Goal: Transaction & Acquisition: Purchase product/service

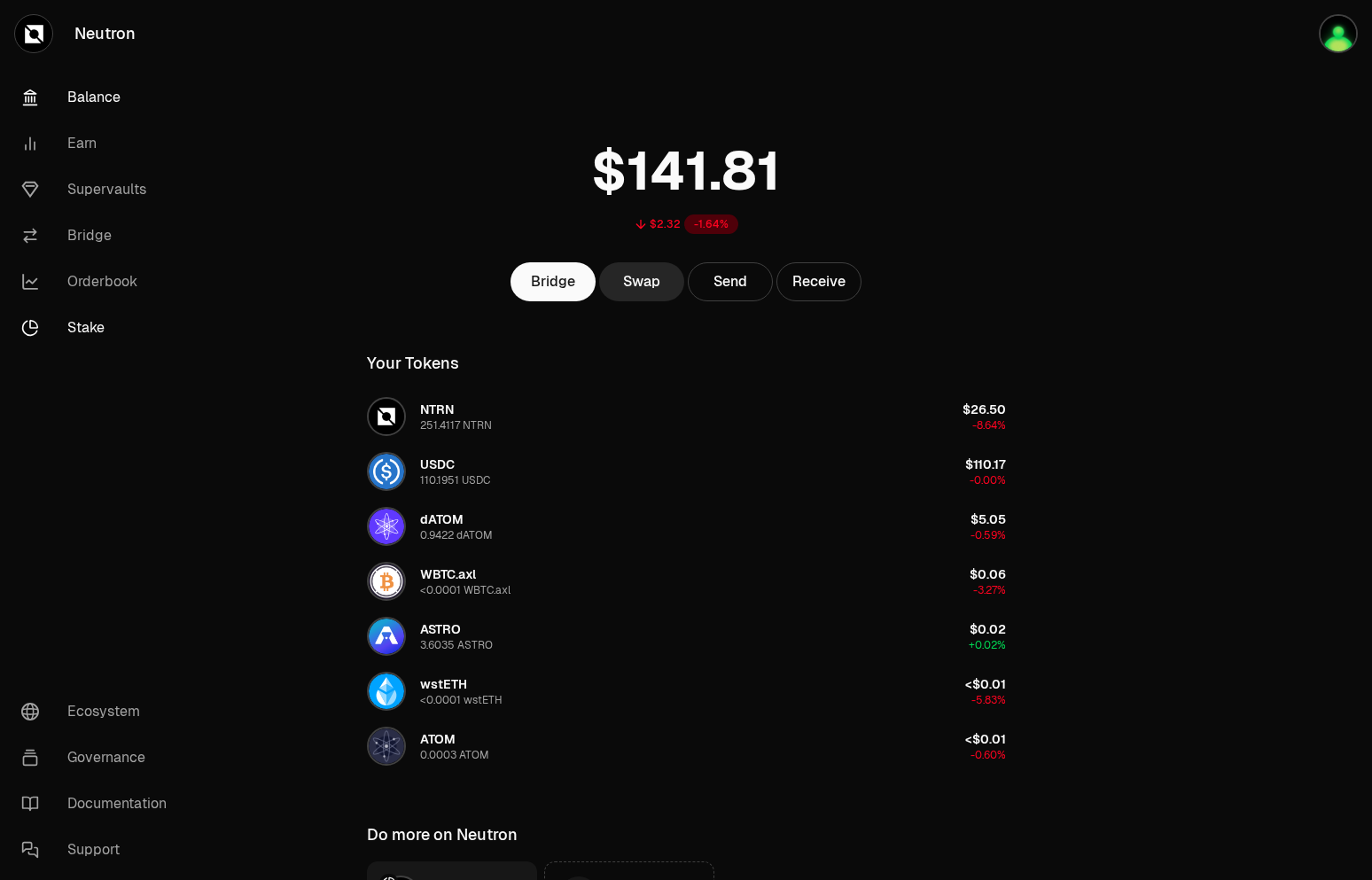
click at [77, 318] on link "Stake" at bounding box center [99, 327] width 185 height 46
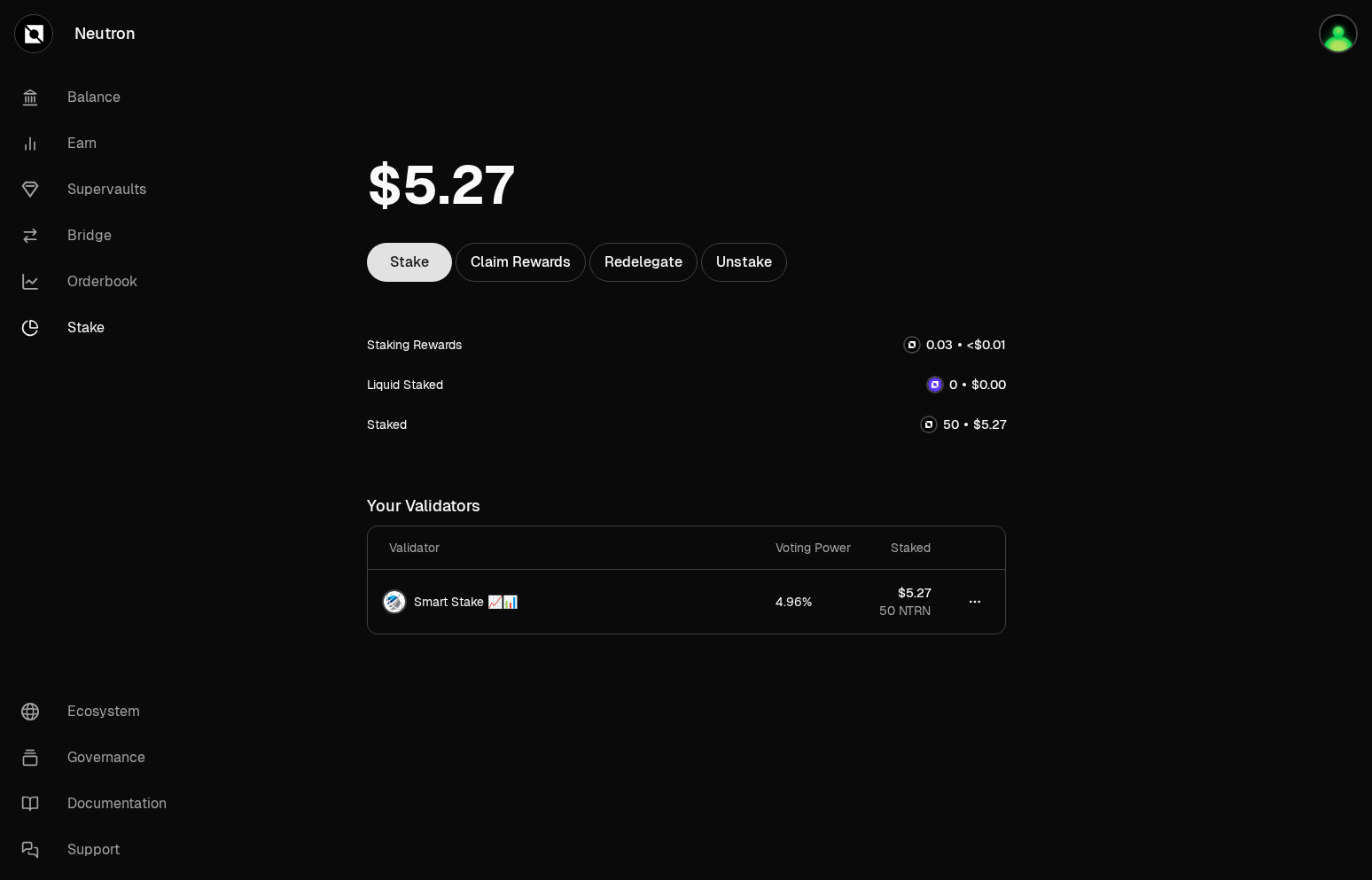
click at [403, 274] on link "Stake" at bounding box center [410, 262] width 85 height 39
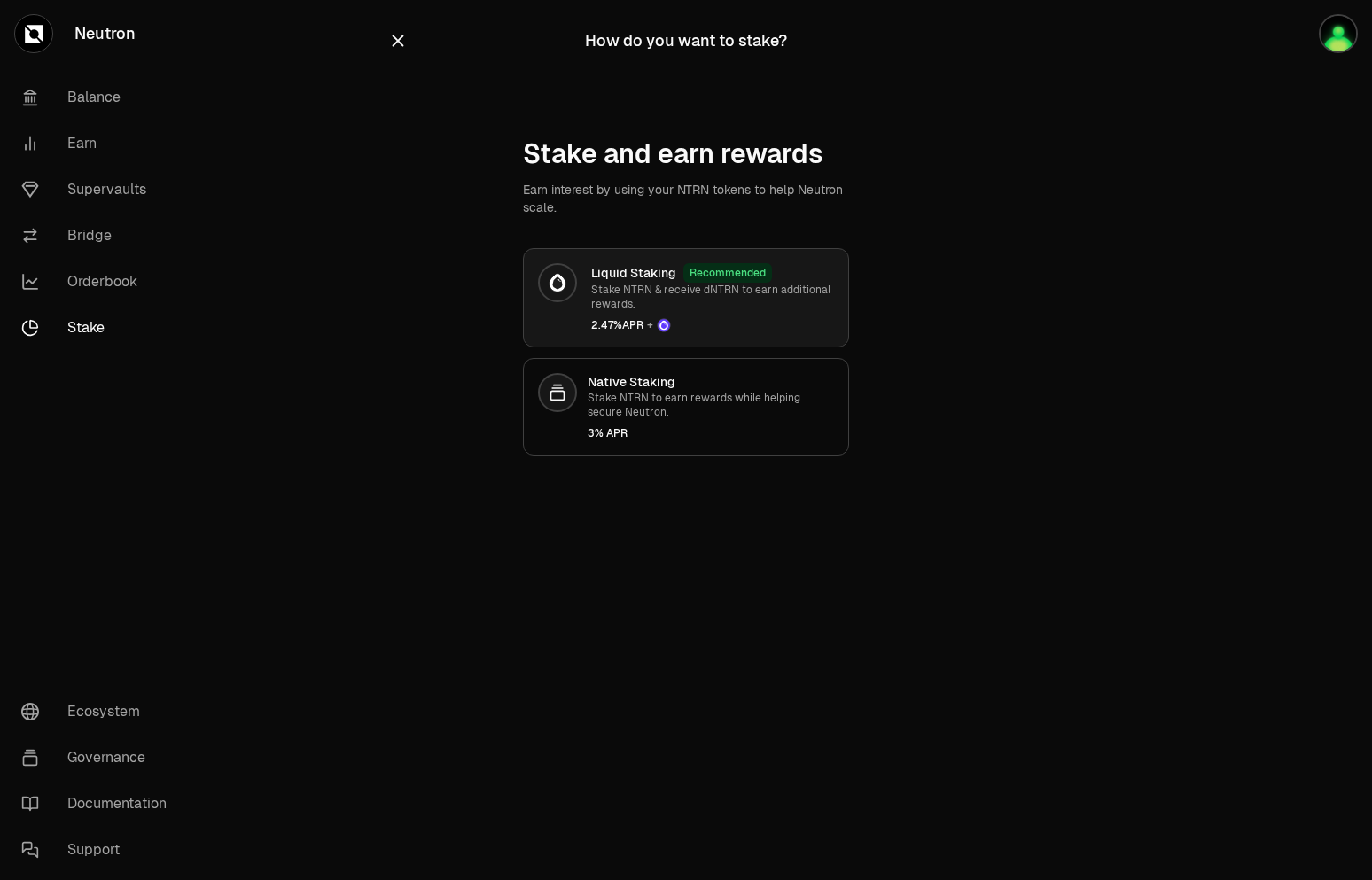
click at [580, 294] on link "Liquid Staking Recommended Stake NTRN & receive dNTRN to earn additional reward…" at bounding box center [686, 298] width 326 height 99
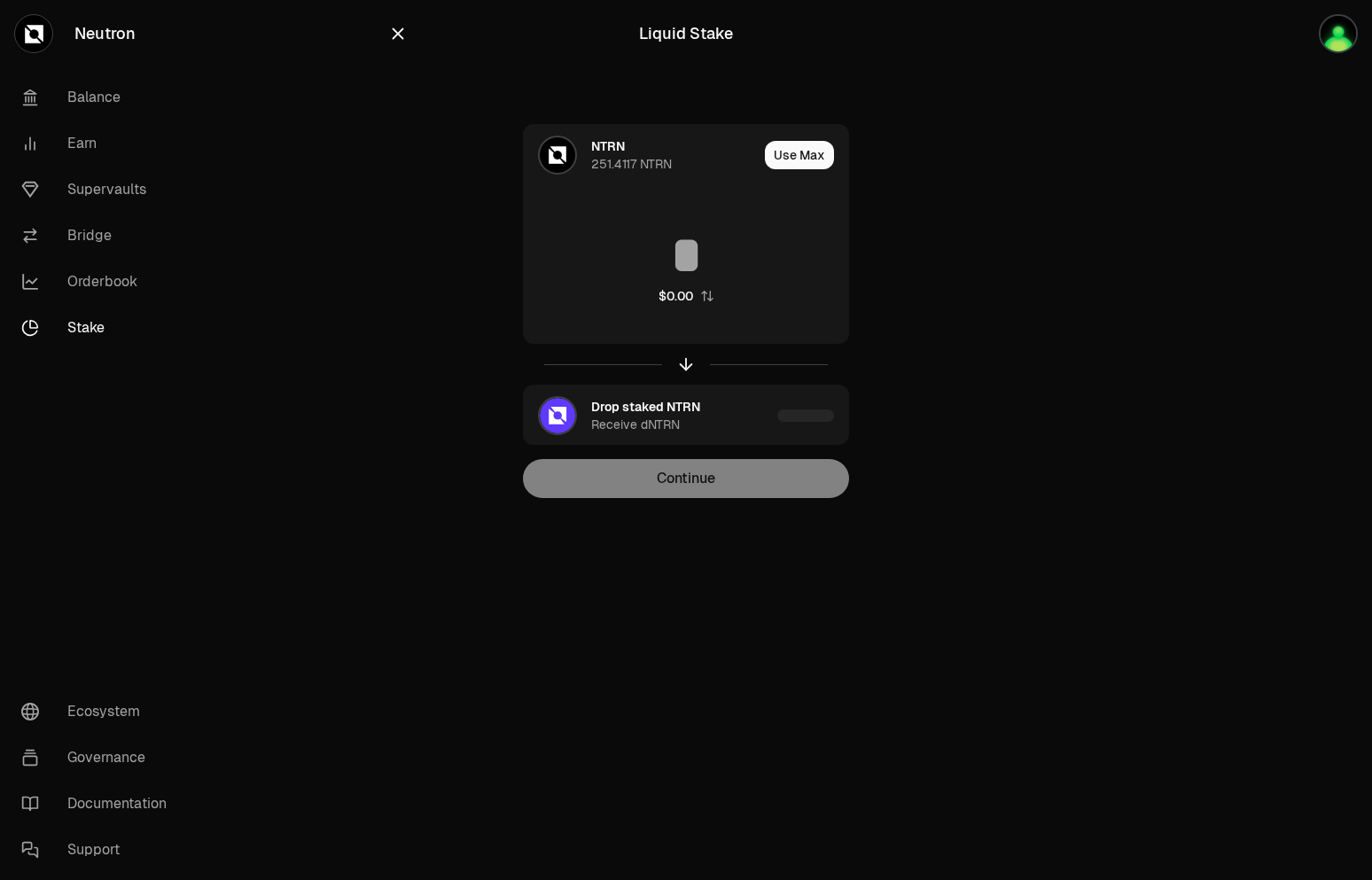
click at [397, 32] on icon "button" at bounding box center [398, 33] width 12 height 12
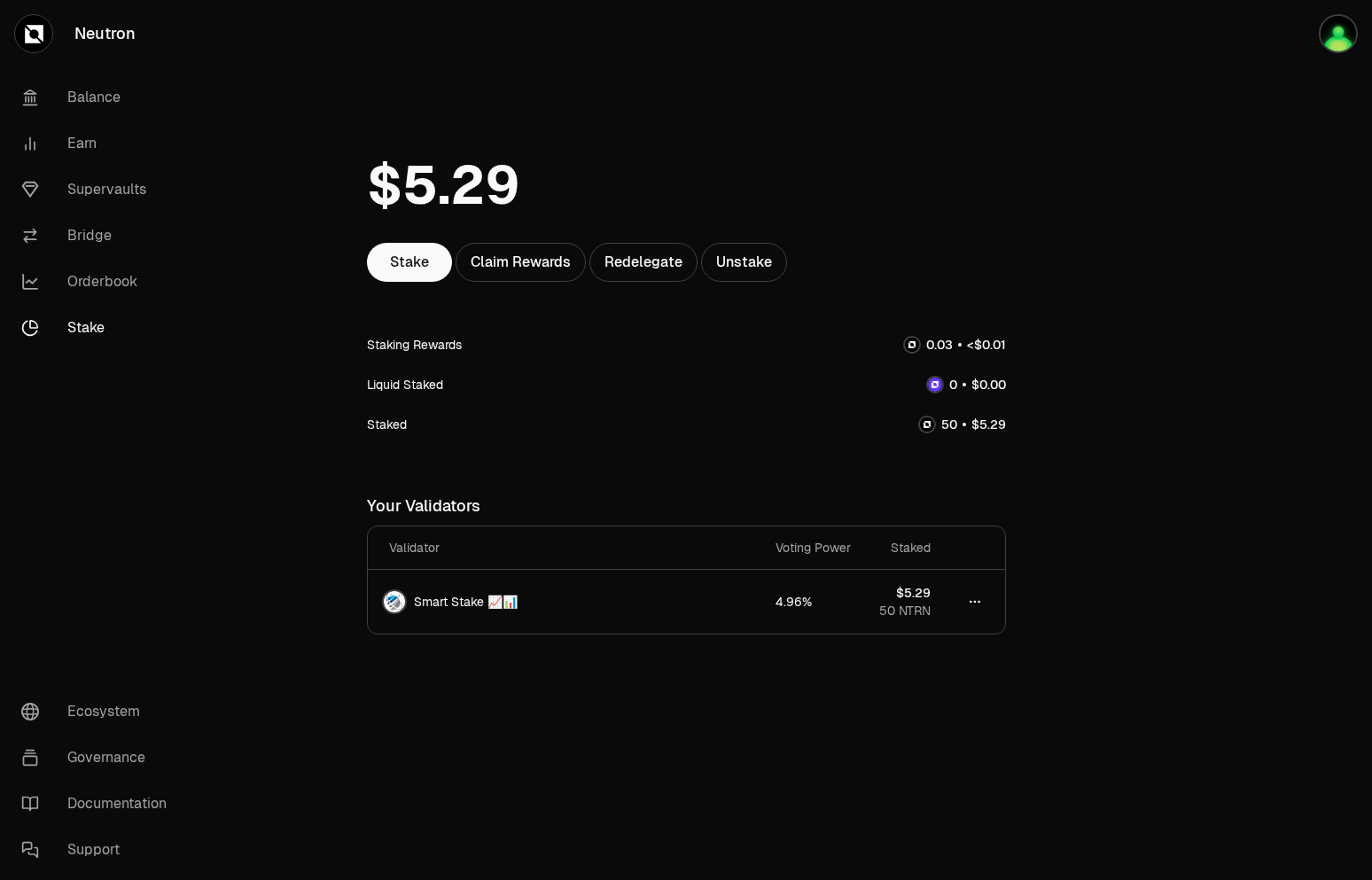
click at [1246, 372] on div at bounding box center [1273, 388] width 199 height 777
click at [423, 276] on link "Stake" at bounding box center [410, 262] width 85 height 39
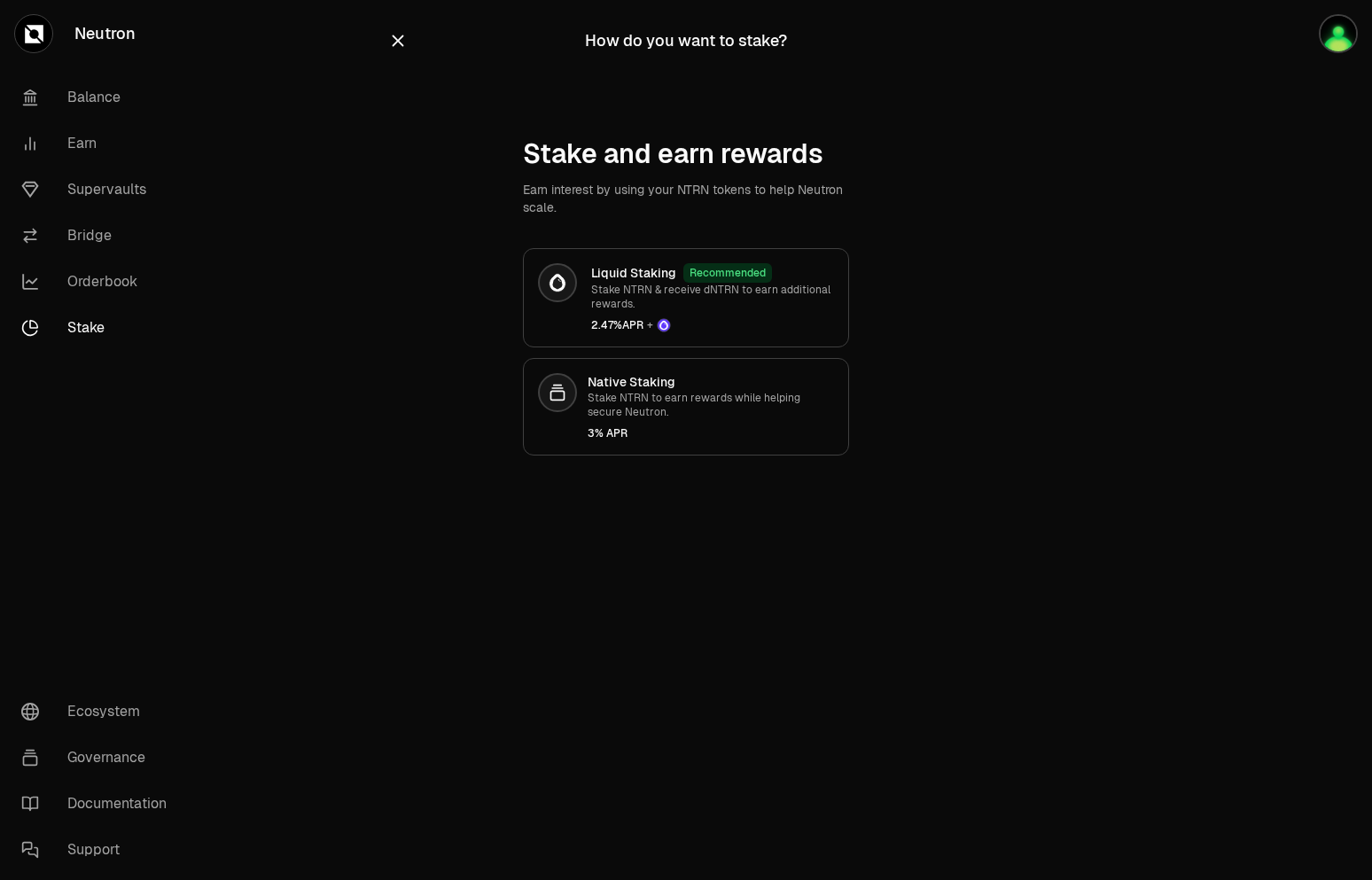
click at [1244, 404] on div at bounding box center [1273, 263] width 199 height 526
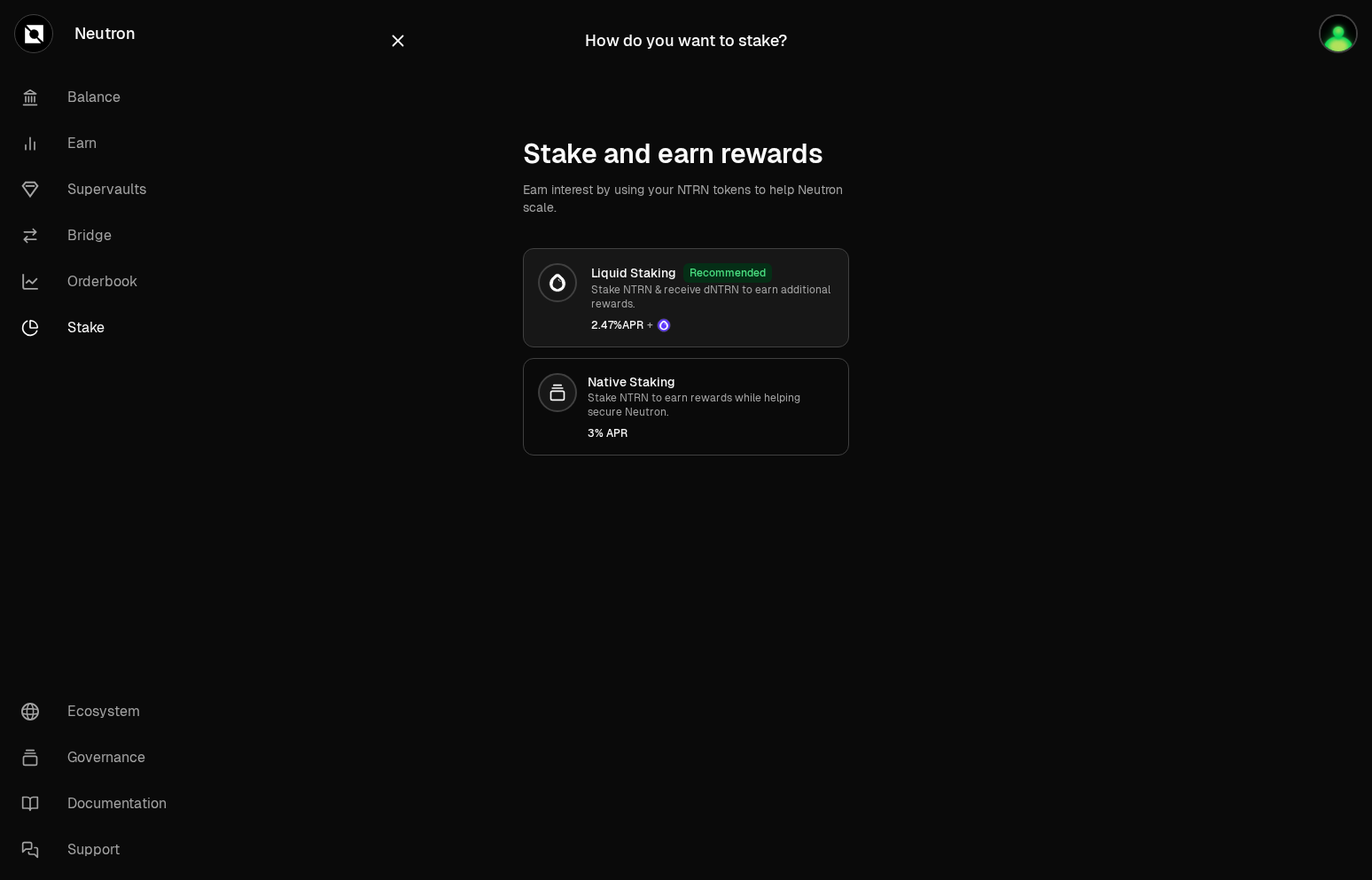
click at [616, 302] on p "Stake NTRN & receive dNTRN to earn additional rewards." at bounding box center [713, 297] width 243 height 28
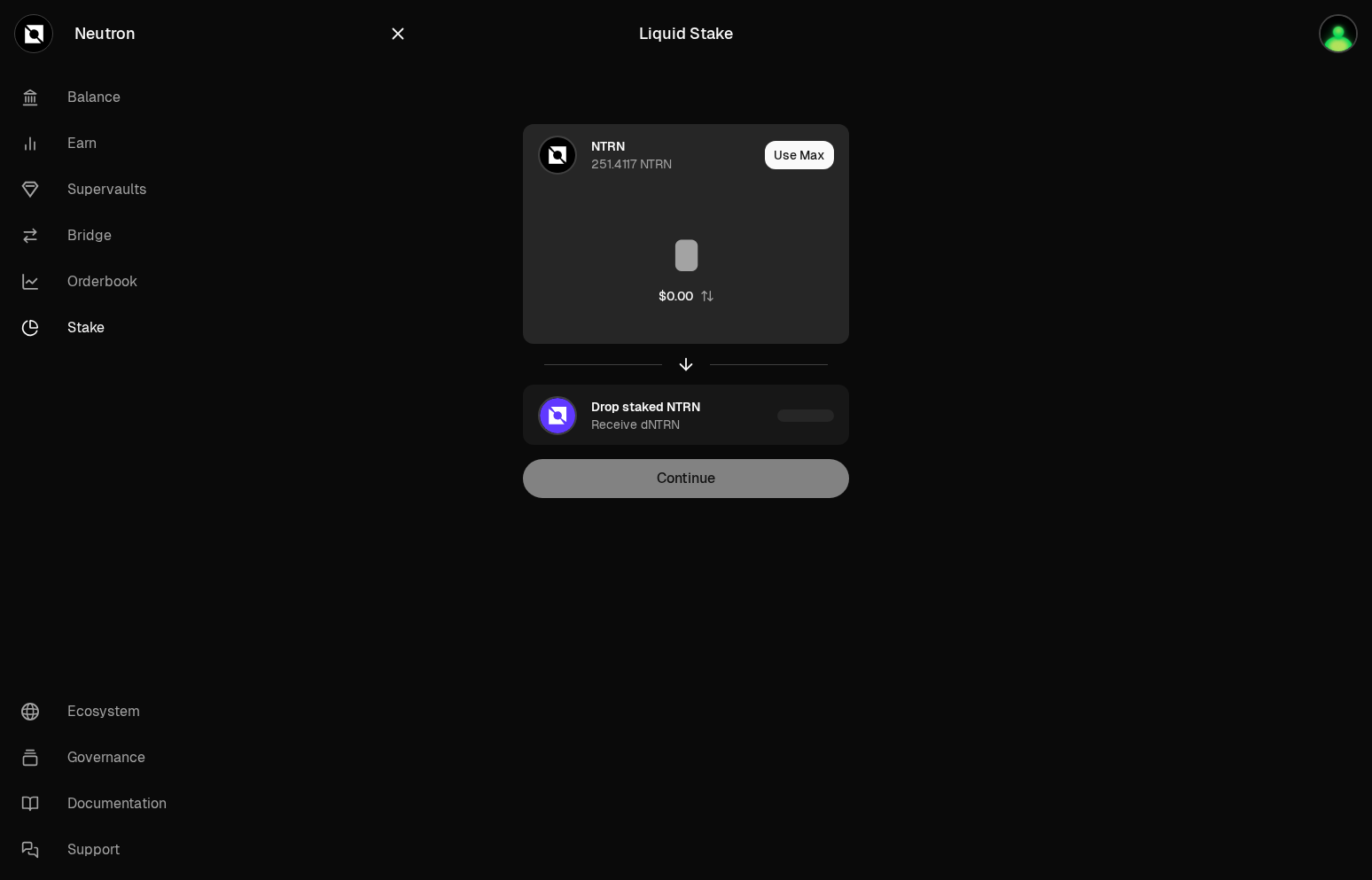
click at [622, 162] on div "251.4117 NTRN" at bounding box center [631, 165] width 80 height 18
click at [620, 141] on div "NTRN" at bounding box center [608, 147] width 33 height 18
click at [609, 173] on div "NTRN 251.4117 NTRN" at bounding box center [640, 155] width 234 height 61
click at [620, 152] on div "NTRN" at bounding box center [608, 147] width 33 height 18
click at [618, 179] on div "NTRN 251.4117 NTRN" at bounding box center [640, 155] width 234 height 61
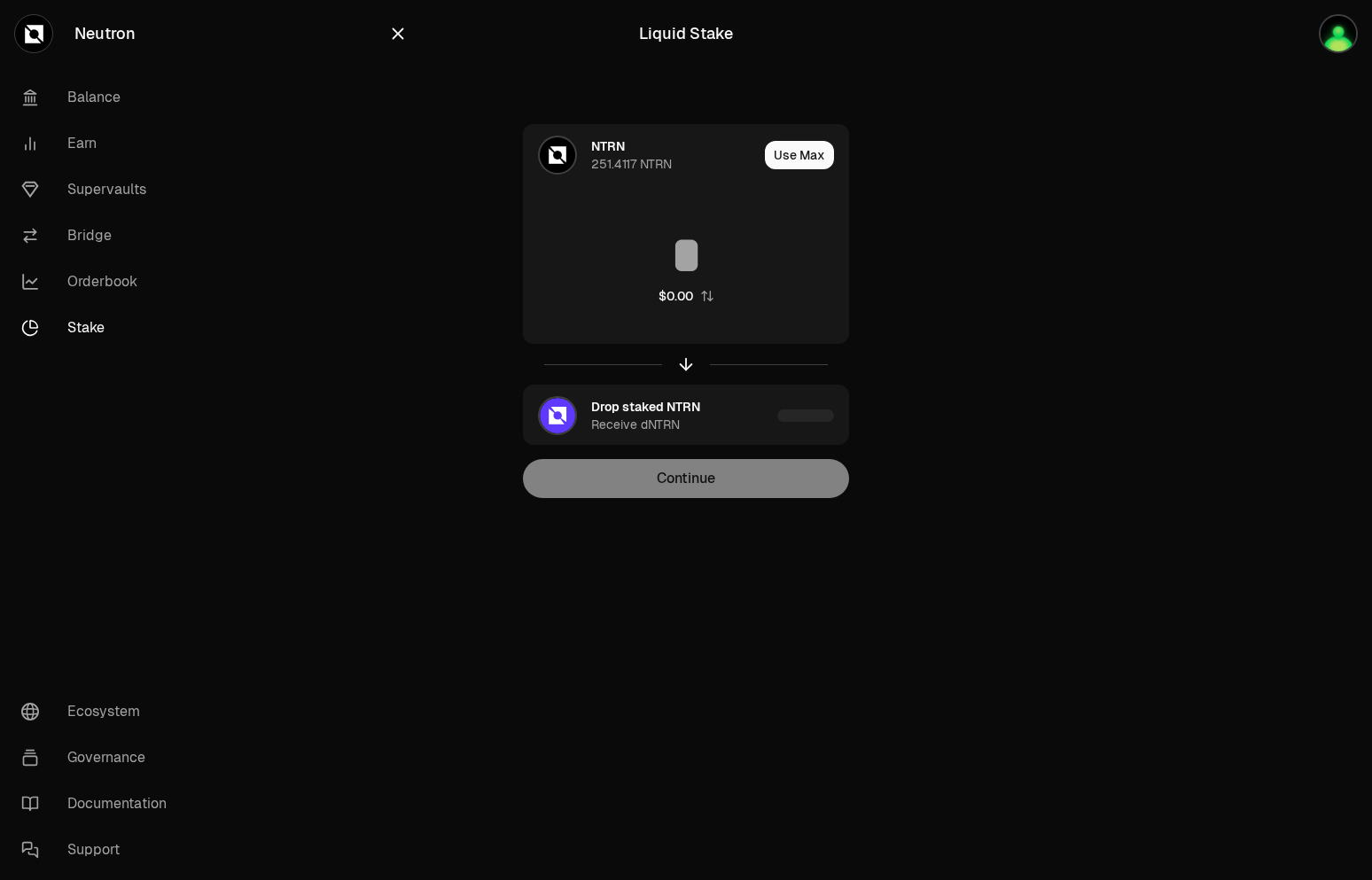
click at [1080, 666] on div "Neutron Balance Earn Supervaults Bridge Orderbook Stake Ecosystem Governance Do…" at bounding box center [786, 440] width 1174 height 880
click at [1196, 241] on div at bounding box center [1273, 284] width 199 height 569
drag, startPoint x: 90, startPoint y: 231, endPoint x: 257, endPoint y: 195, distance: 170.8
click at [91, 231] on link "Bridge" at bounding box center [99, 235] width 185 height 46
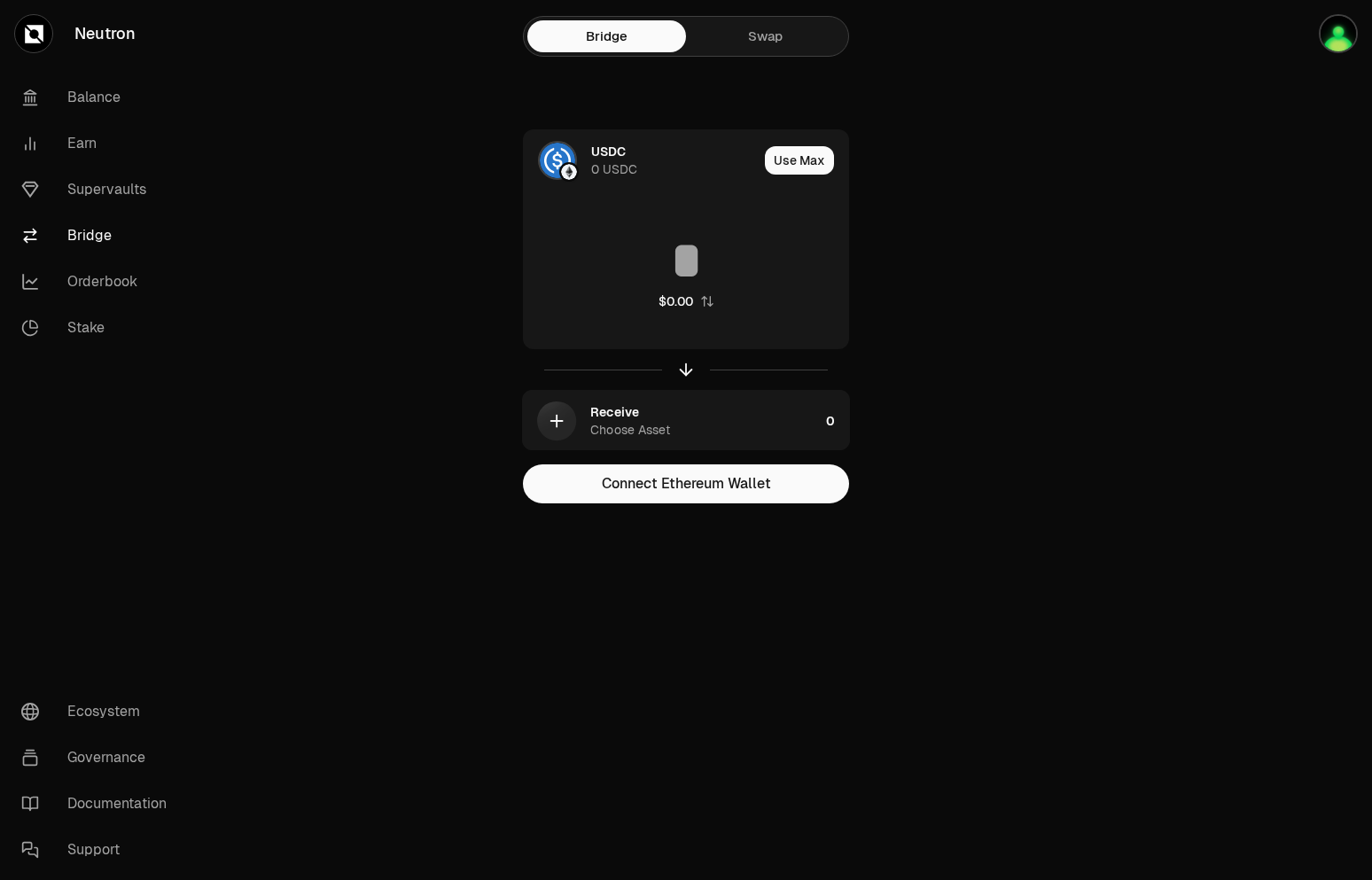
click at [765, 28] on link "Swap" at bounding box center [765, 36] width 158 height 32
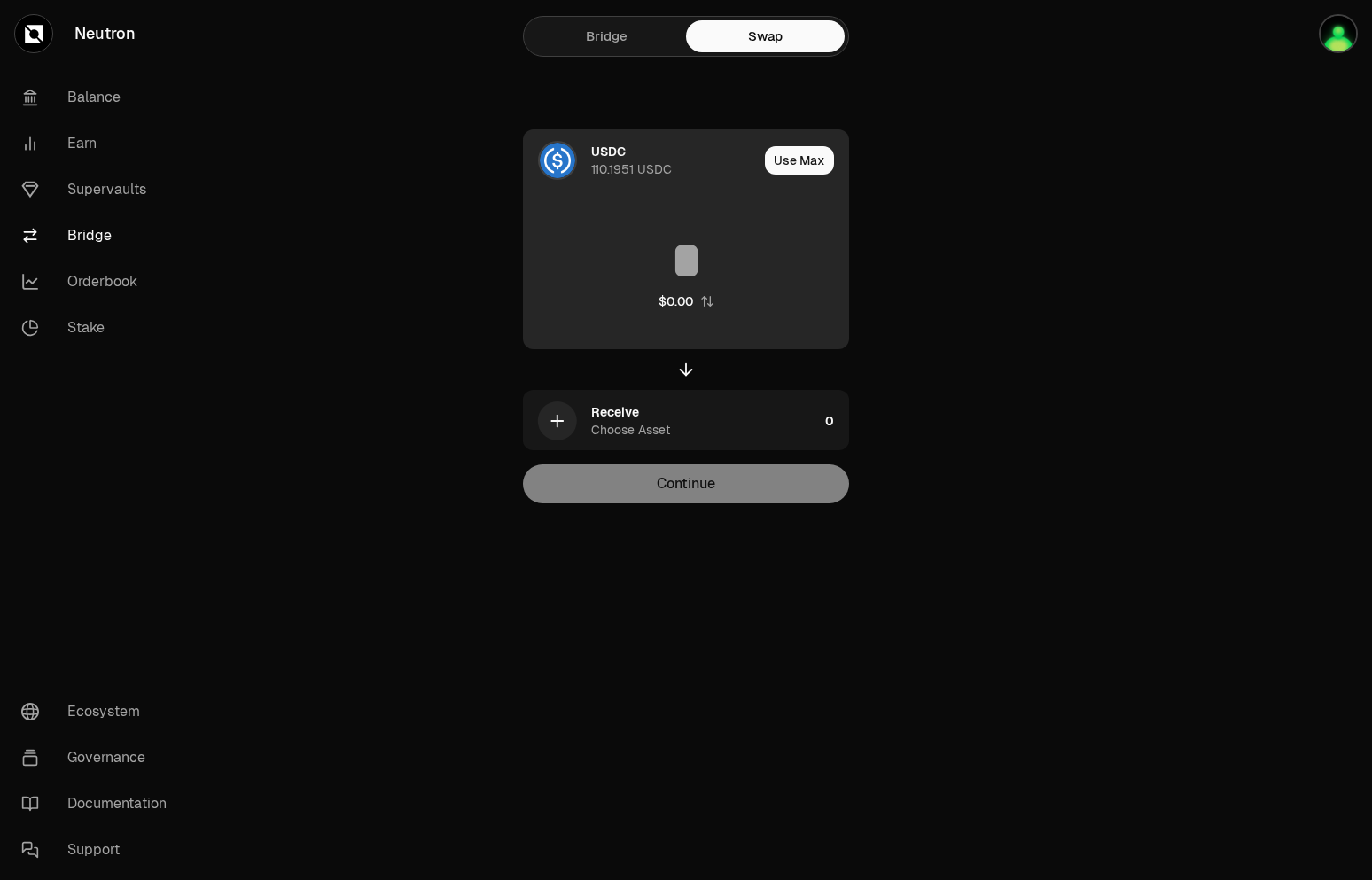
click at [621, 162] on div "110.1951 USDC" at bounding box center [631, 169] width 80 height 18
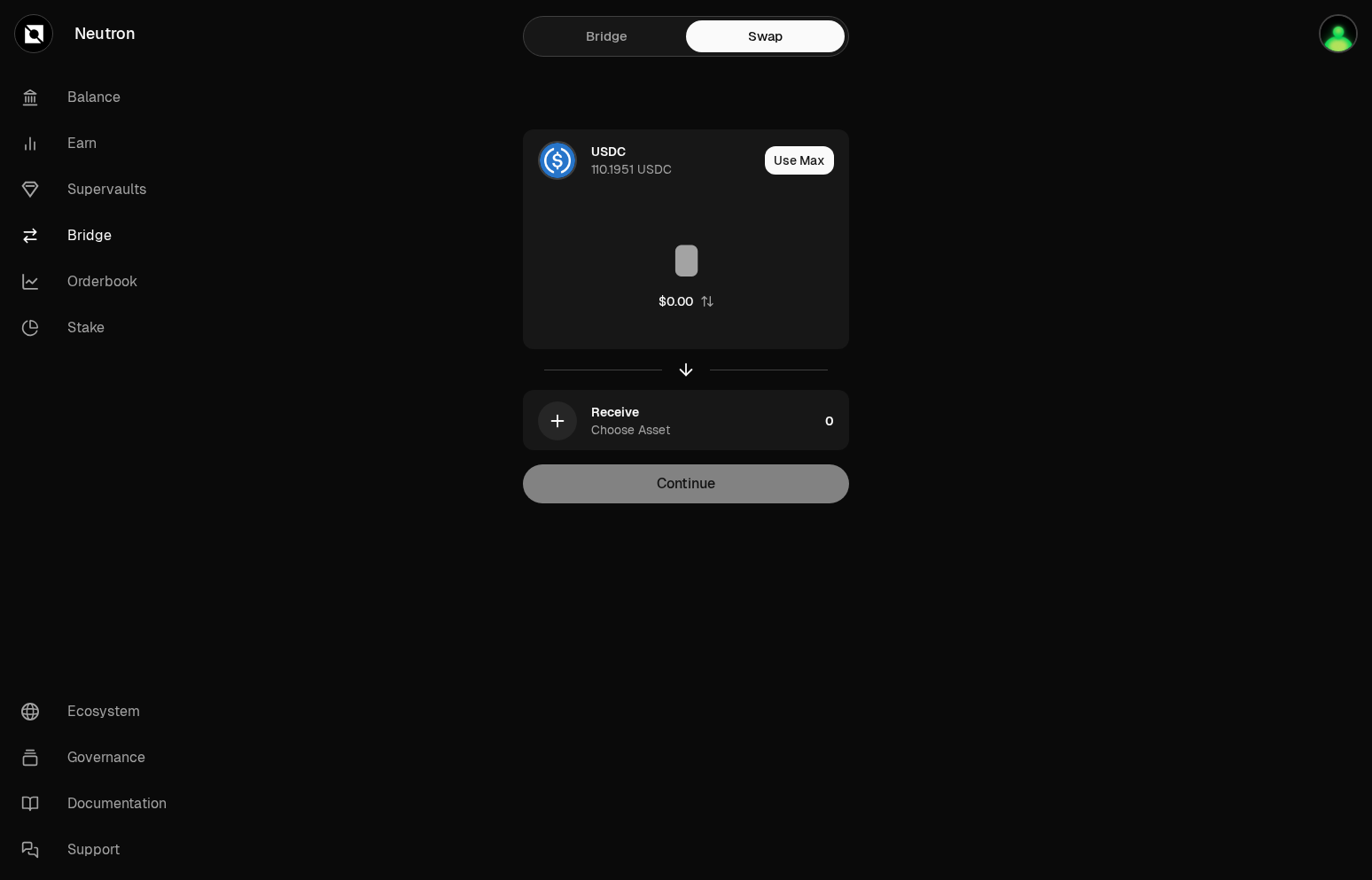
click at [598, 33] on link "Bridge" at bounding box center [606, 36] width 158 height 32
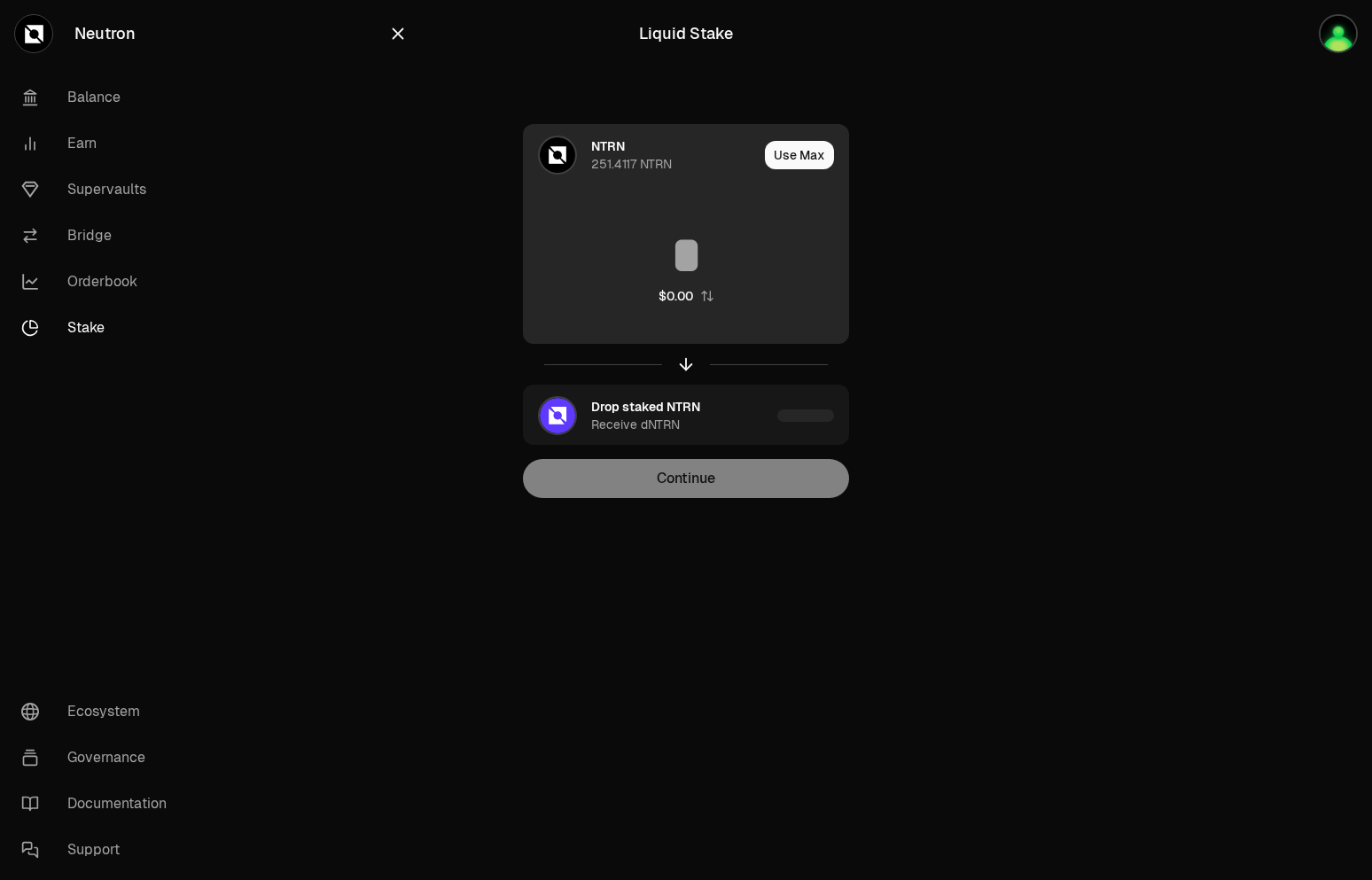
click at [602, 157] on div "251.4117 NTRN" at bounding box center [631, 165] width 80 height 18
click at [544, 239] on input at bounding box center [686, 255] width 325 height 53
drag, startPoint x: 1008, startPoint y: 310, endPoint x: 676, endPoint y: 234, distance: 340.6
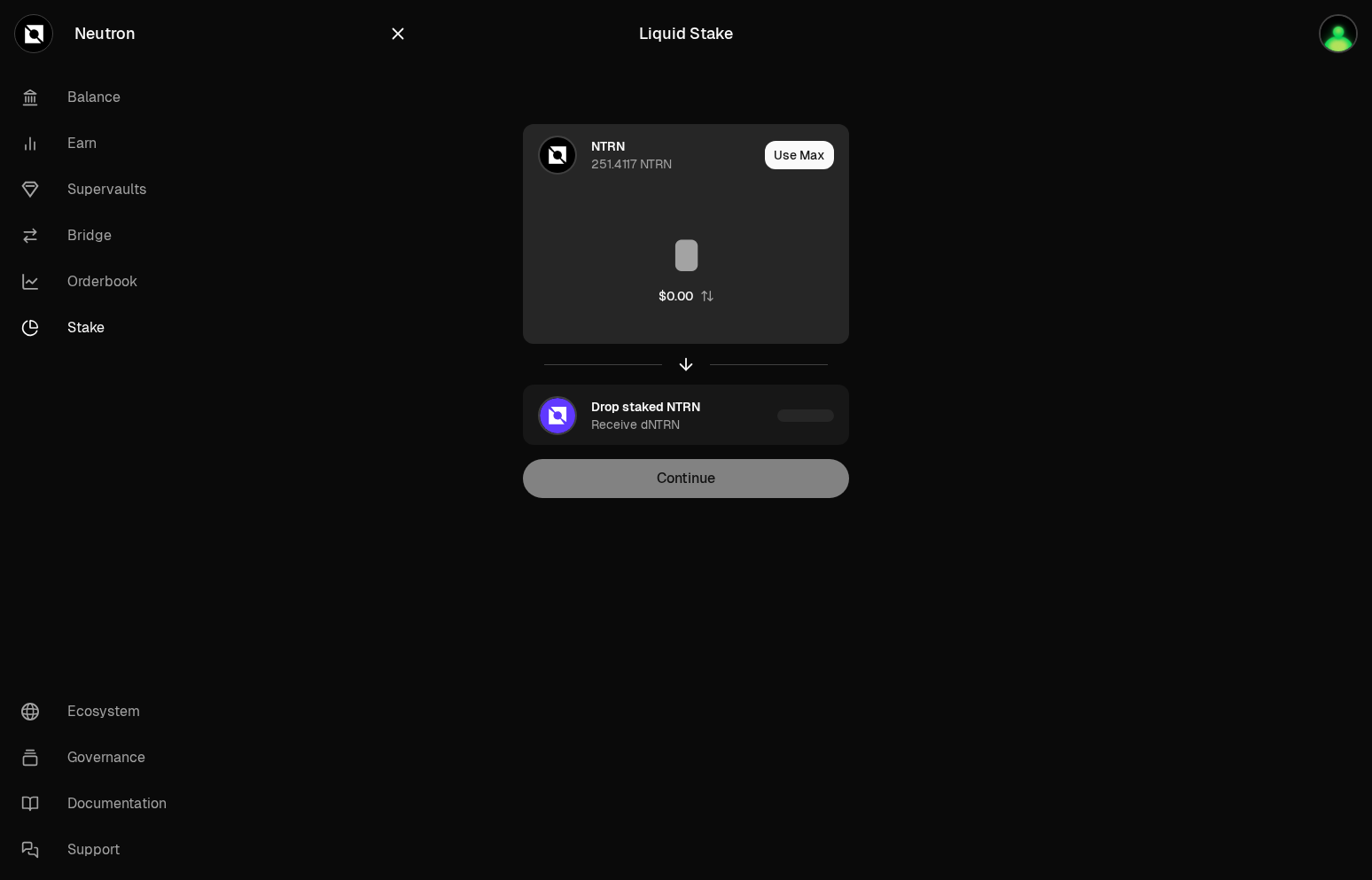
click at [1008, 308] on section "Liquid Stake NTRN 251.4117 NTRN Use Max $0.00 Drop staked NTRN Receive dNTRN Co…" at bounding box center [686, 284] width 682 height 569
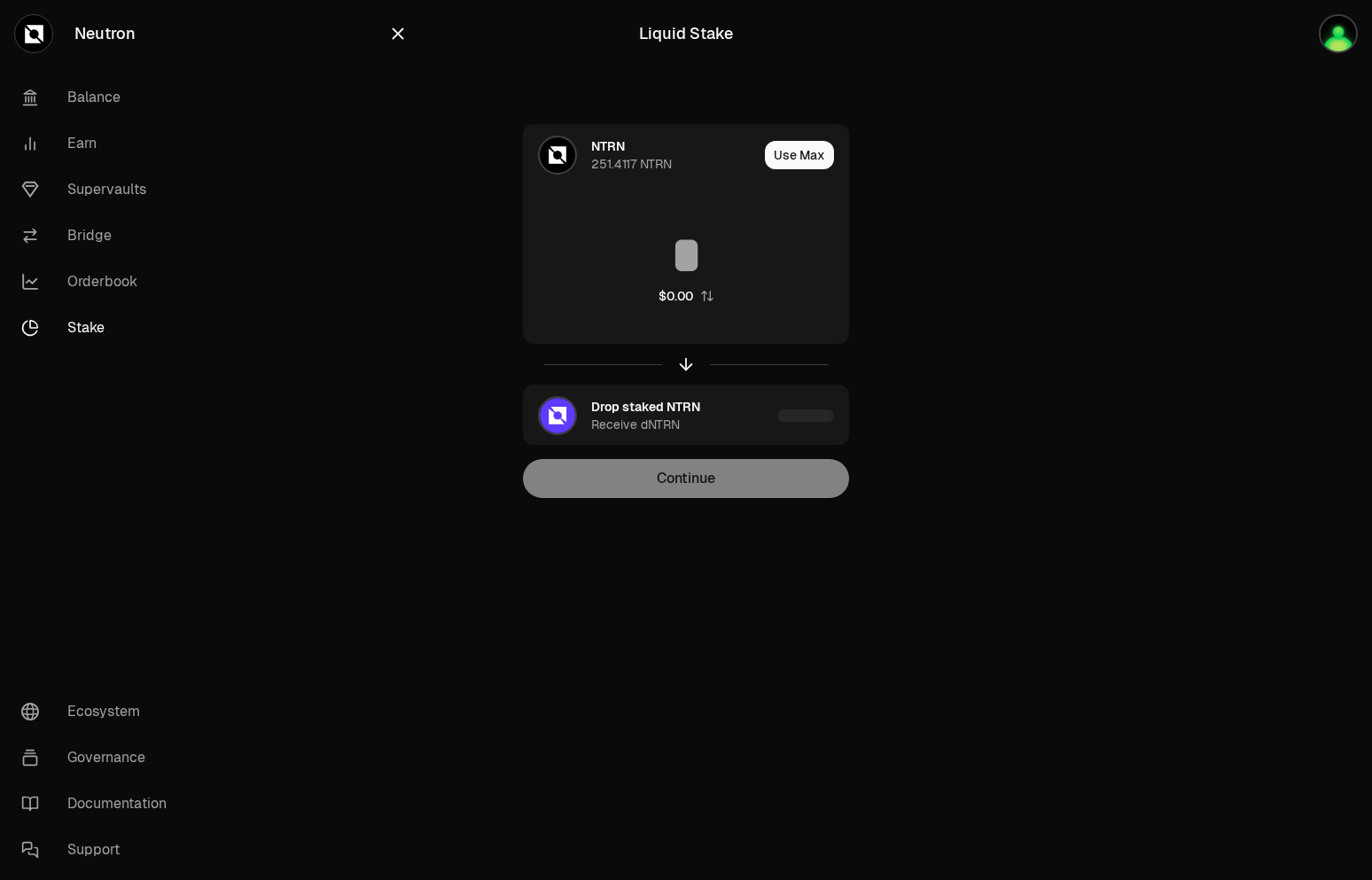
click at [405, 32] on icon "button" at bounding box center [398, 33] width 20 height 20
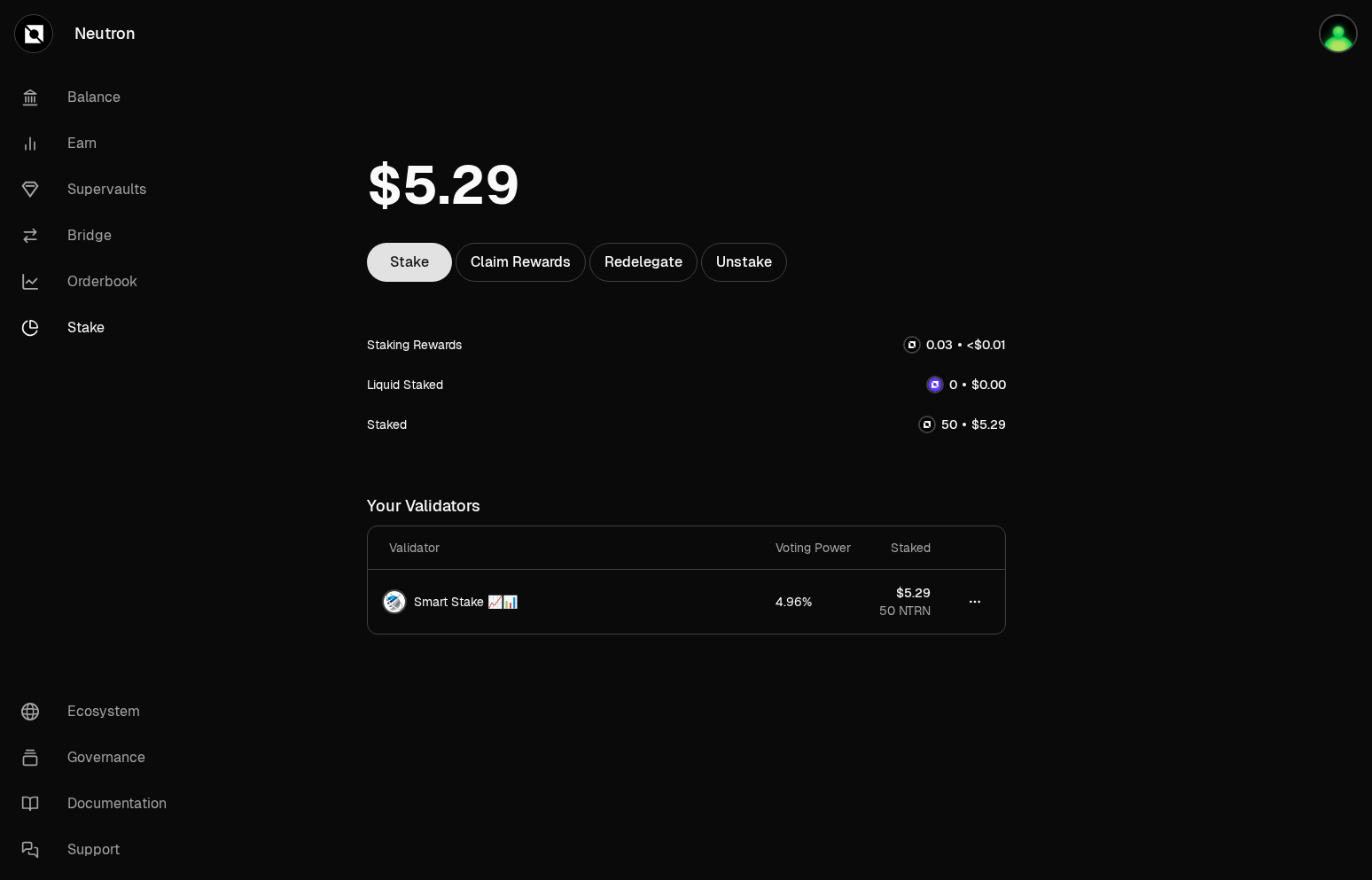
click at [408, 263] on link "Stake" at bounding box center [410, 262] width 85 height 39
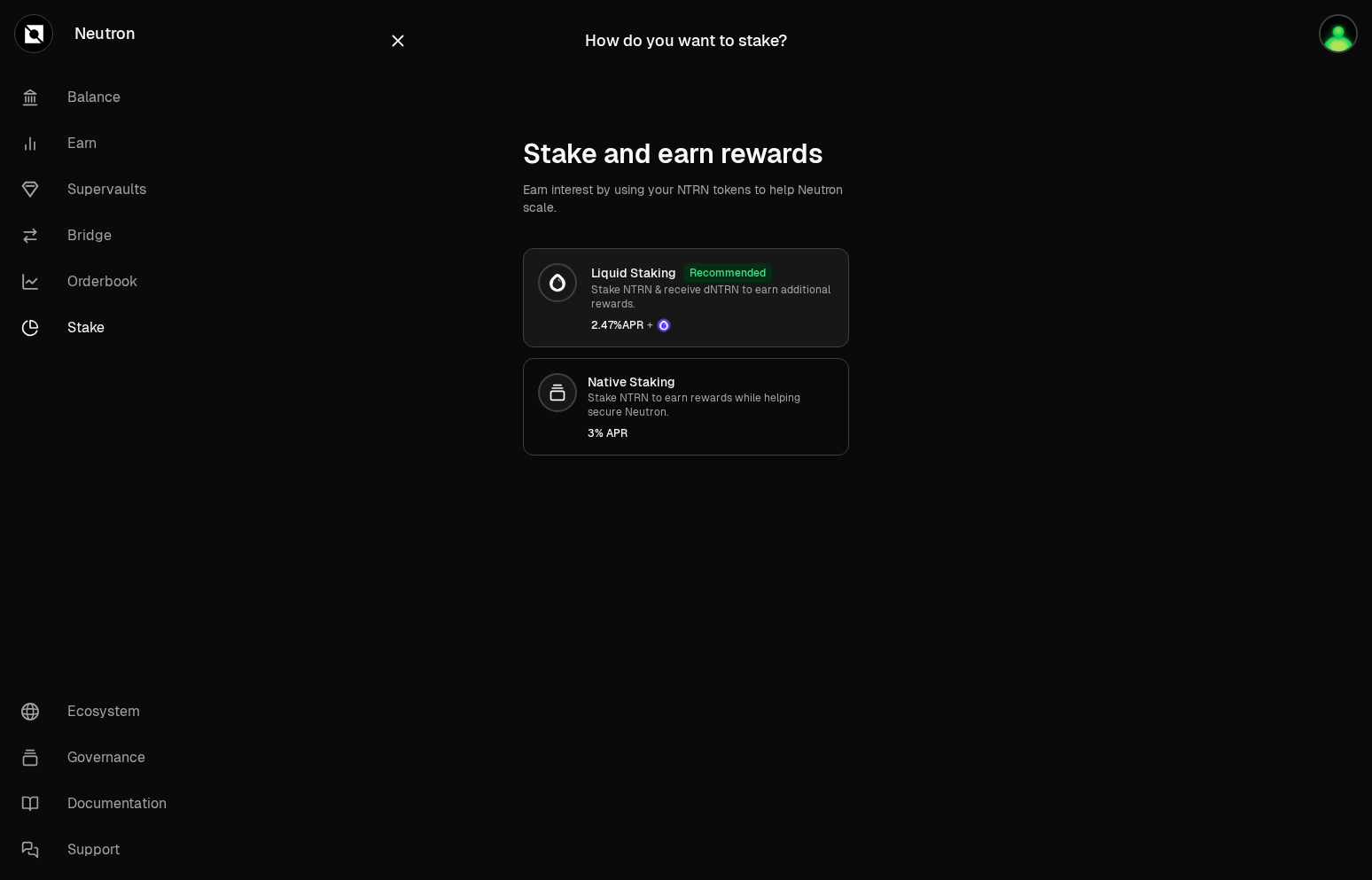
click at [668, 323] on icon at bounding box center [663, 325] width 14 height 14
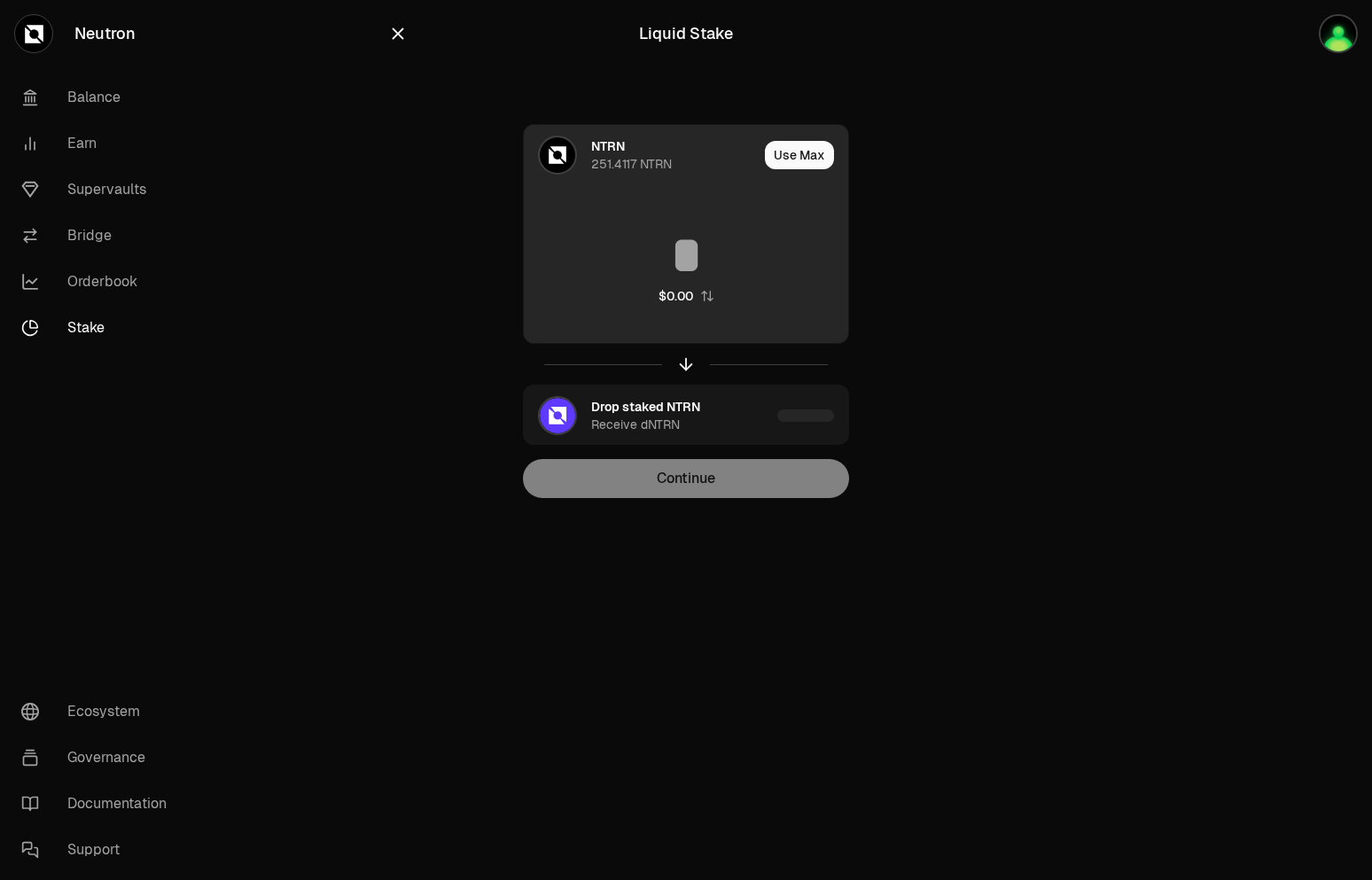
click at [698, 237] on input at bounding box center [686, 255] width 325 height 53
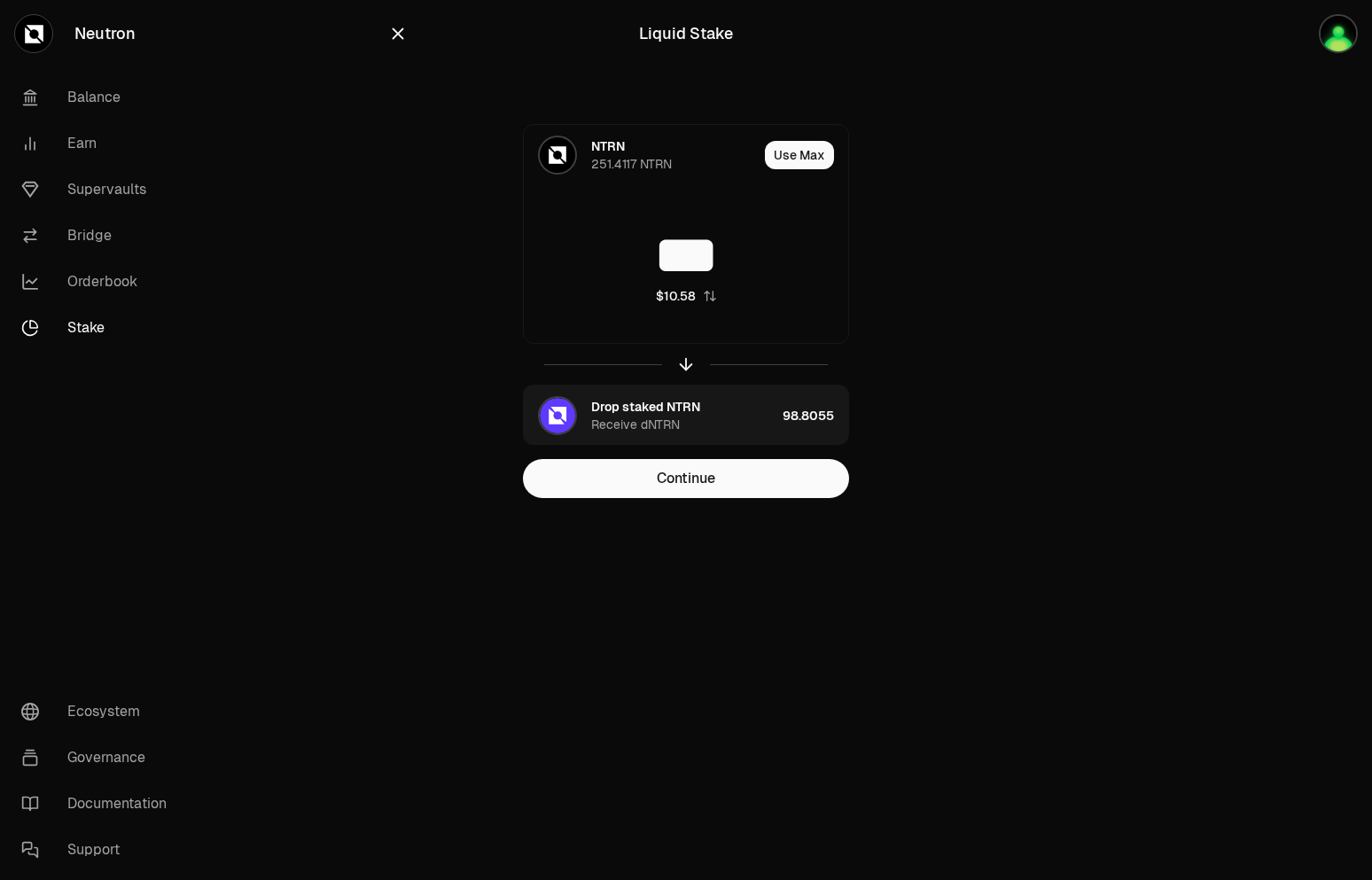
type input "***"
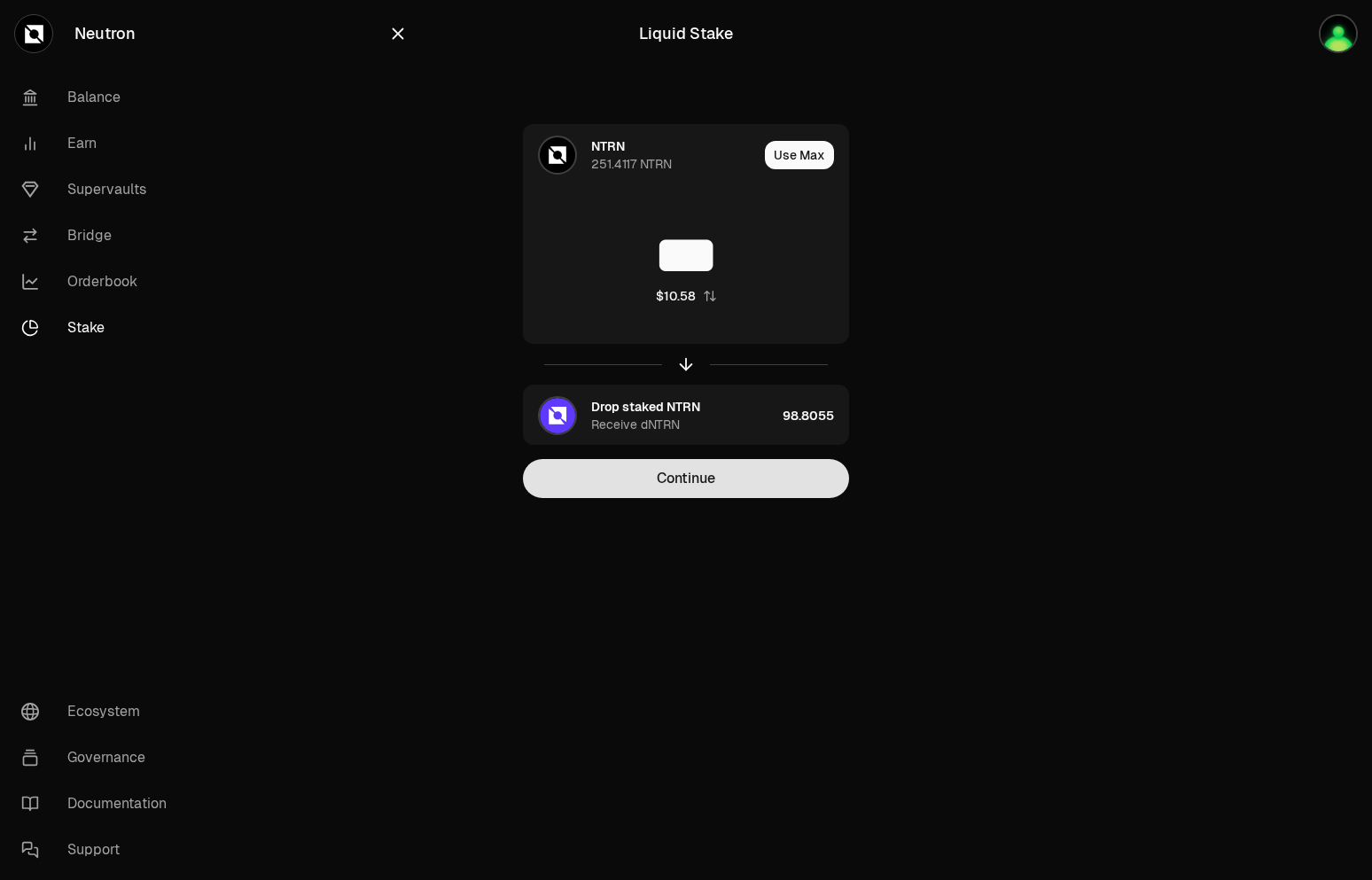
click at [769, 483] on button "Continue" at bounding box center [686, 478] width 326 height 39
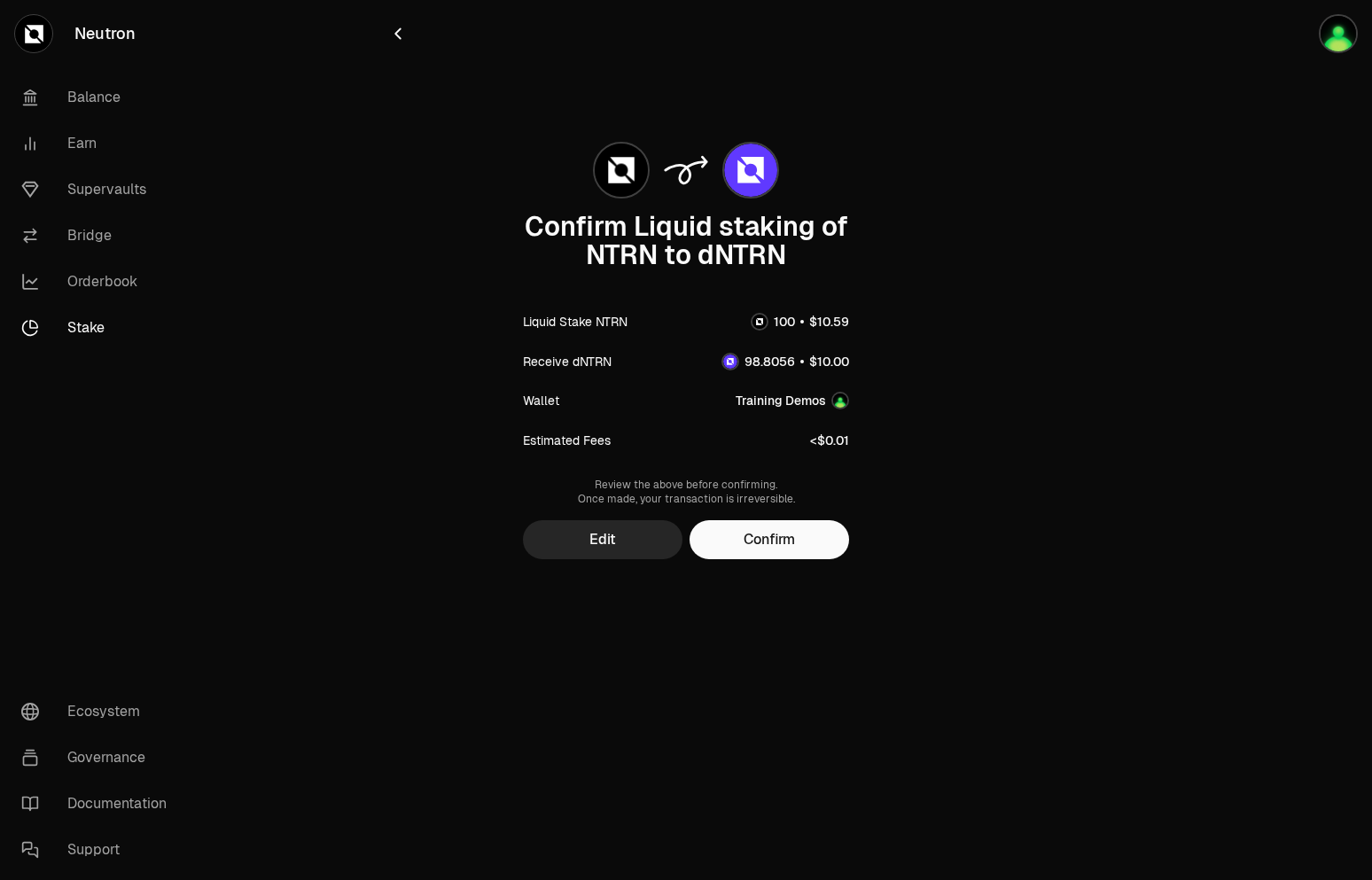
click at [407, 45] on button "button" at bounding box center [398, 33] width 20 height 24
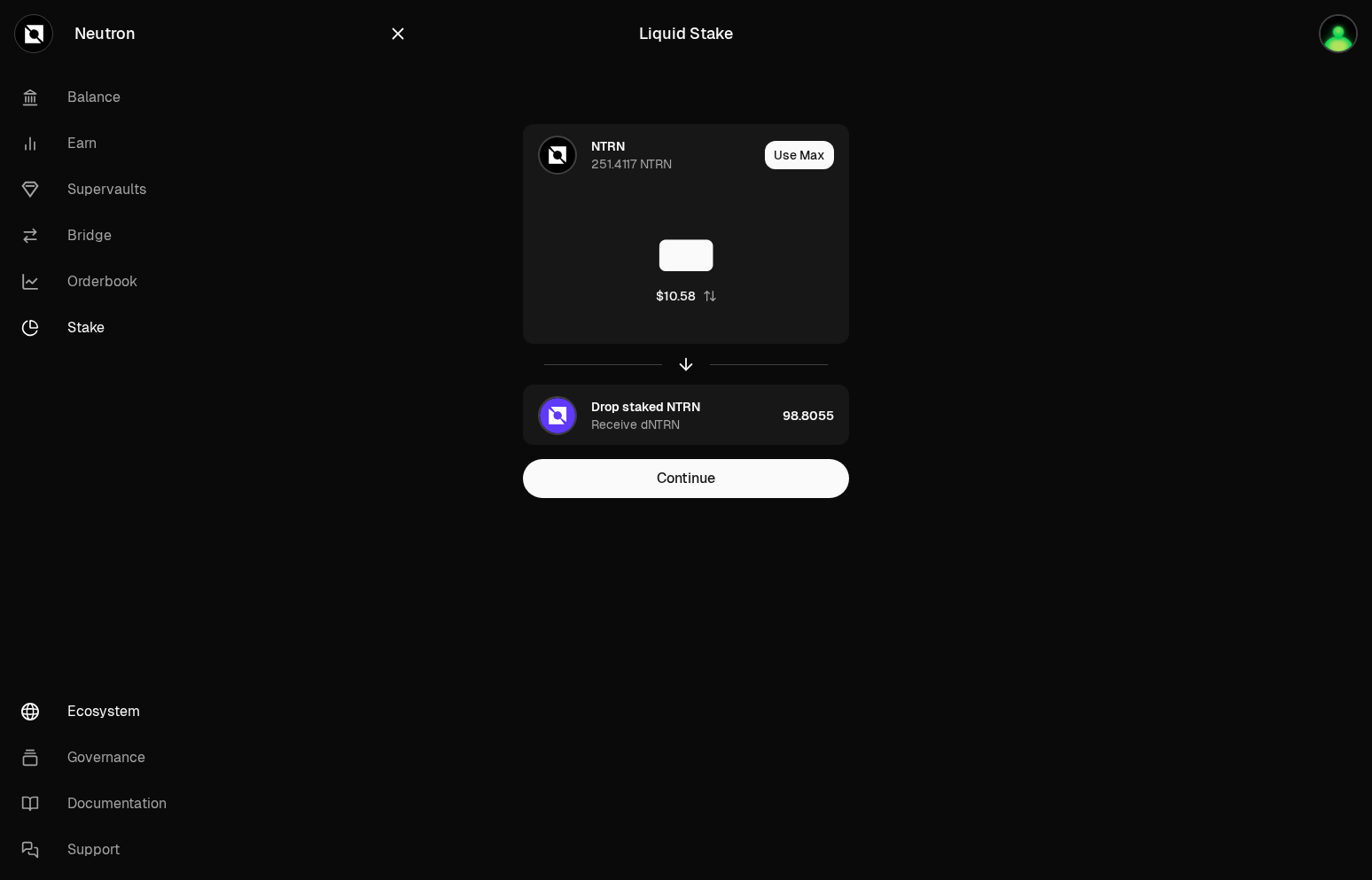
click at [118, 712] on link "Ecosystem" at bounding box center [99, 712] width 185 height 46
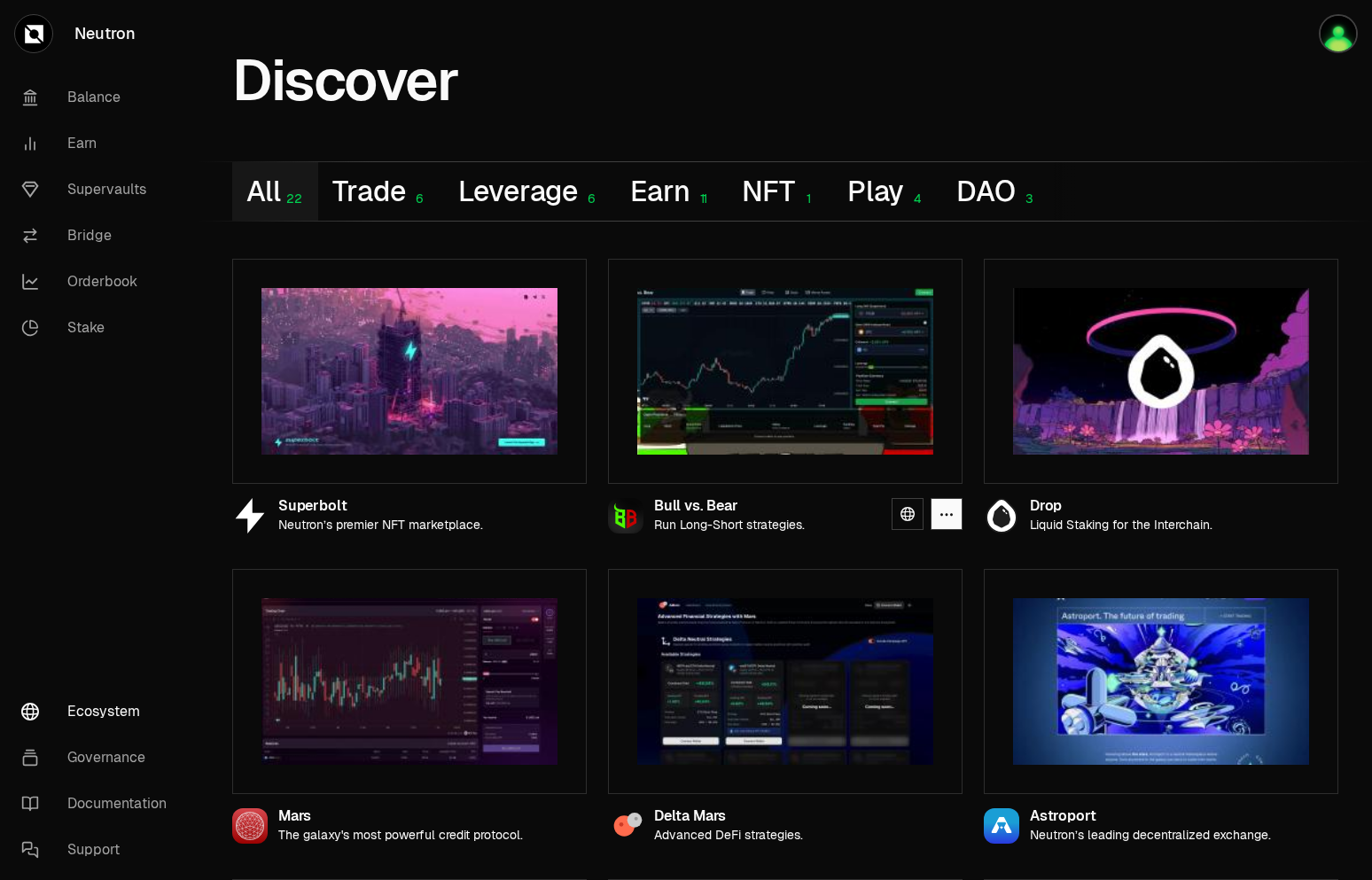
click at [1134, 384] on img at bounding box center [1160, 372] width 296 height 166
click at [1140, 431] on img at bounding box center [1160, 372] width 296 height 166
click at [1289, 525] on link at bounding box center [1283, 514] width 32 height 32
click at [120, 197] on link "Supervaults" at bounding box center [99, 189] width 185 height 46
